Goal: Check status: Check status

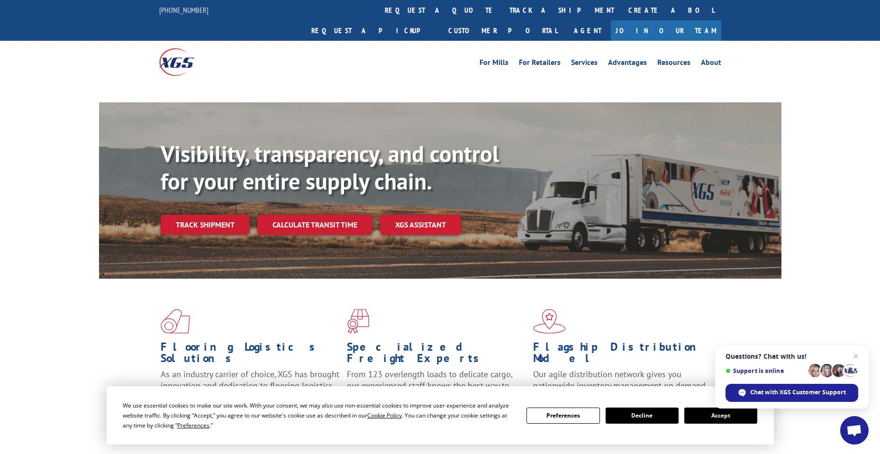
click at [708, 414] on button "Accept" at bounding box center [720, 415] width 73 height 16
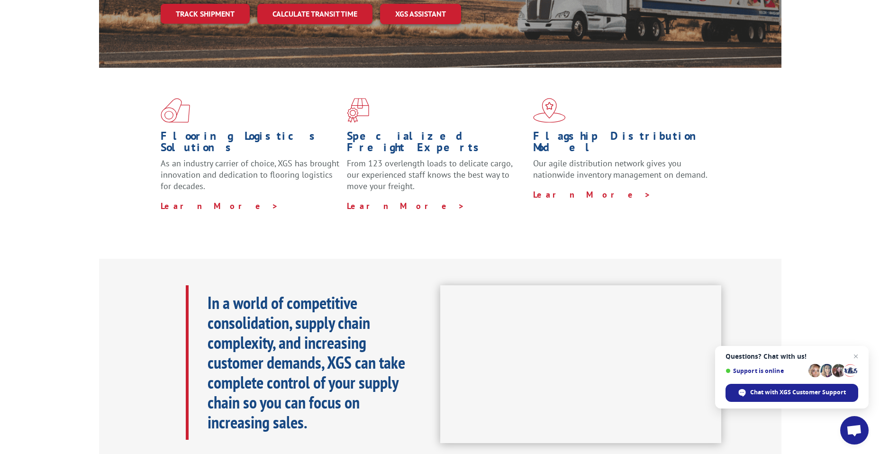
scroll to position [47, 0]
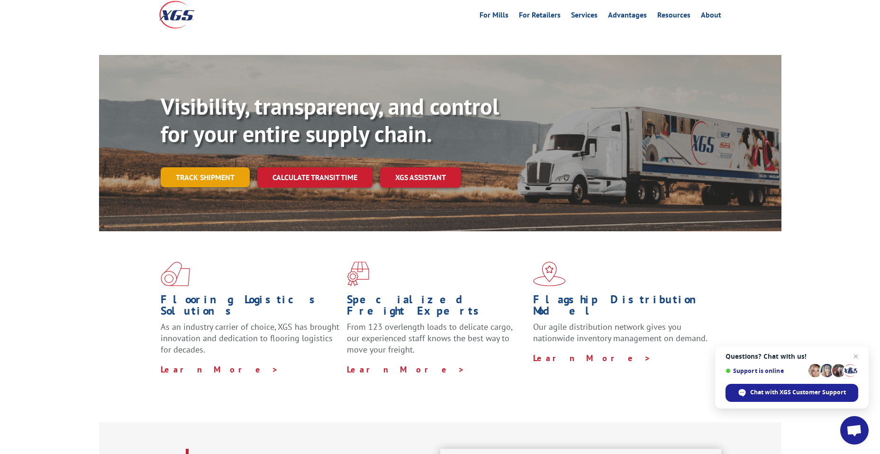
click at [201, 167] on link "Track shipment" at bounding box center [205, 177] width 89 height 20
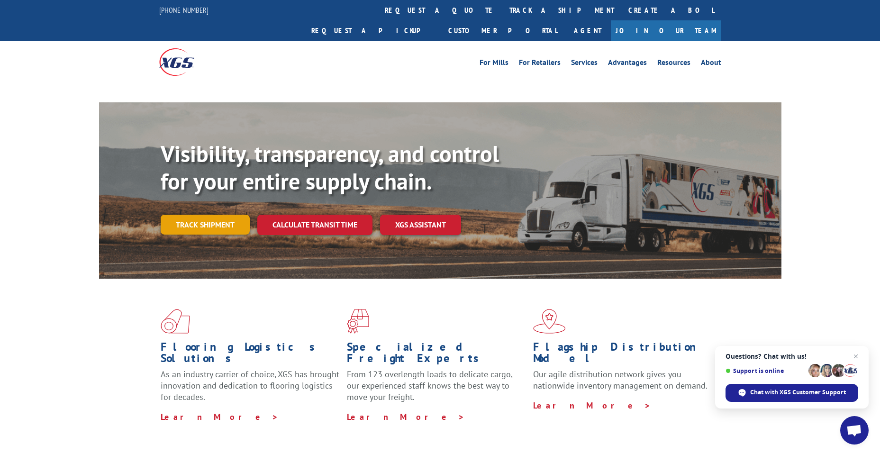
click at [199, 215] on link "Track shipment" at bounding box center [205, 225] width 89 height 20
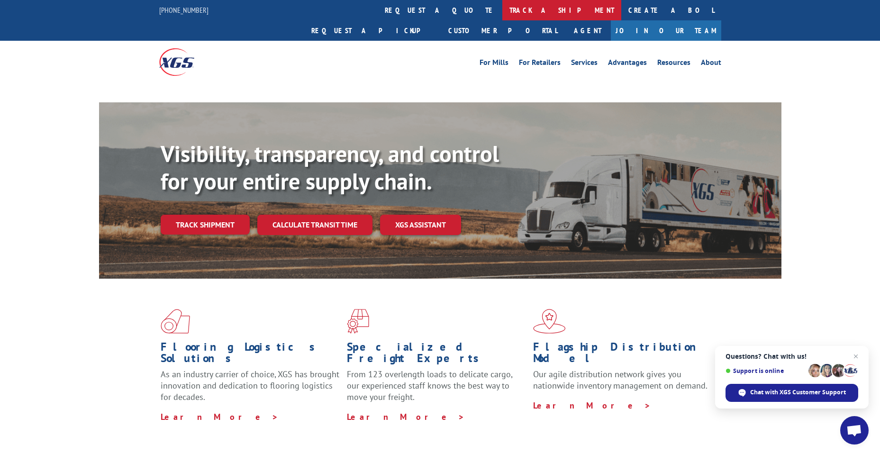
click at [502, 9] on link "track a shipment" at bounding box center [561, 10] width 119 height 20
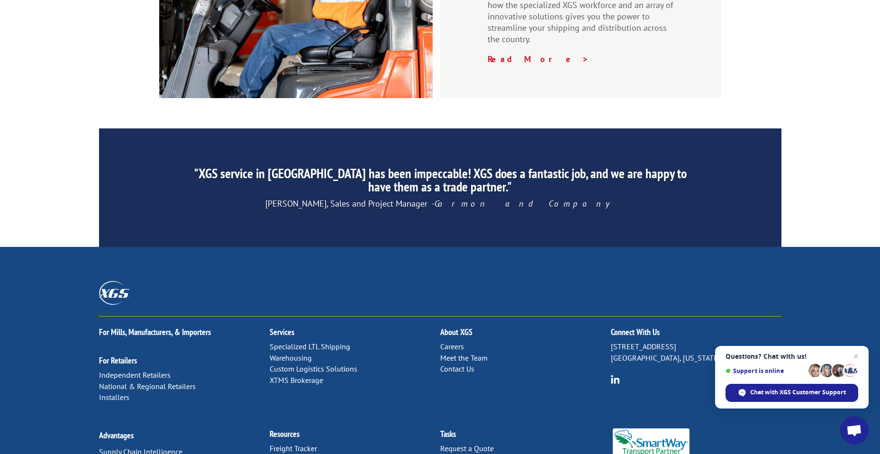
scroll to position [1433, 0]
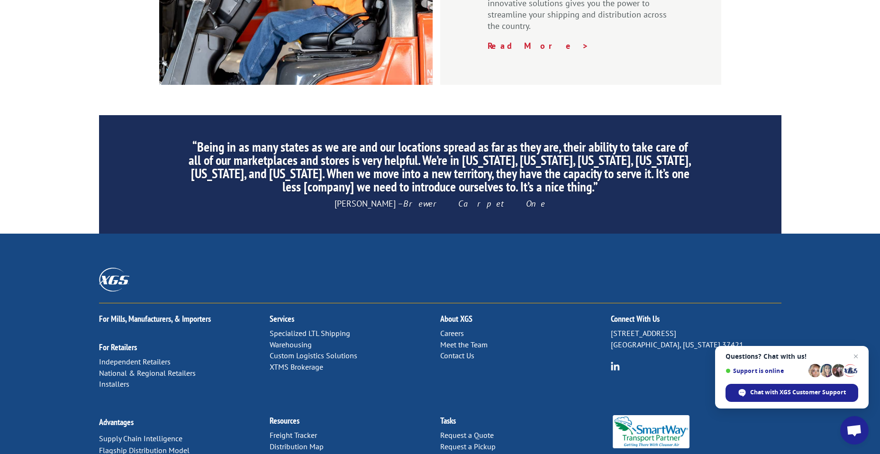
click at [292, 430] on link "Freight Tracker" at bounding box center [293, 434] width 47 height 9
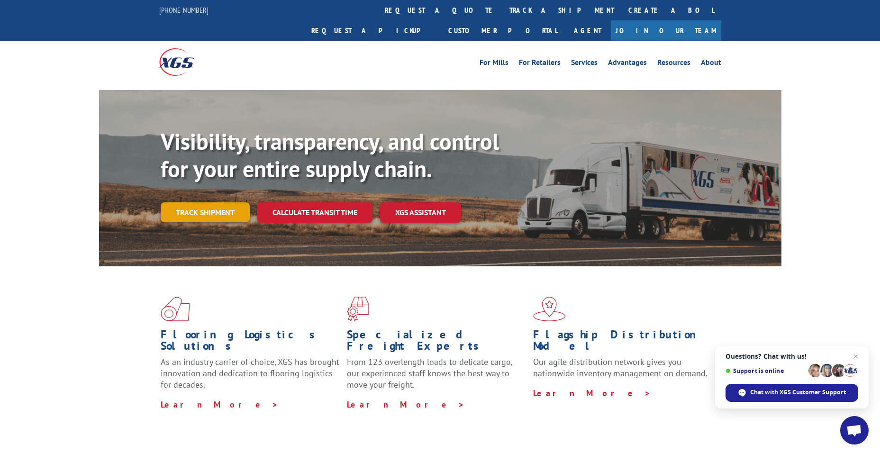
click at [198, 202] on link "Track shipment" at bounding box center [205, 212] width 89 height 20
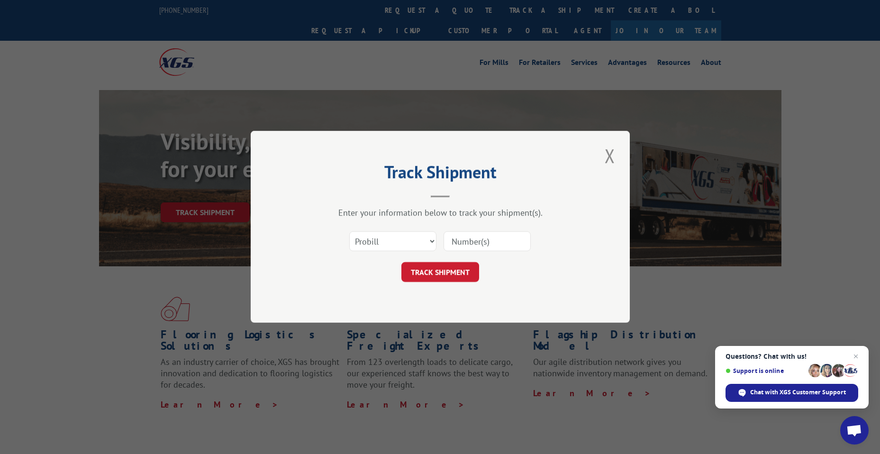
click at [451, 241] on input at bounding box center [486, 242] width 87 height 20
type input "17270951"
click at [453, 276] on button "TRACK SHIPMENT" at bounding box center [440, 272] width 78 height 20
